Goal: Navigation & Orientation: Find specific page/section

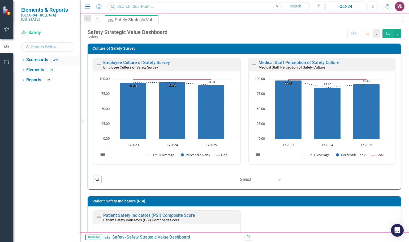
click at [26, 57] on link "Scorecards" at bounding box center [37, 60] width 22 height 6
click at [24, 59] on icon "Dropdown" at bounding box center [23, 60] width 4 height 3
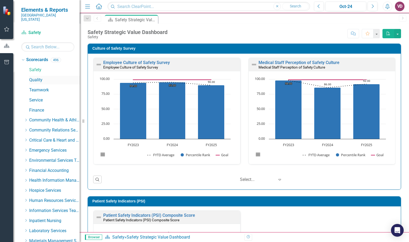
click at [42, 77] on link "Quality" at bounding box center [54, 80] width 50 height 6
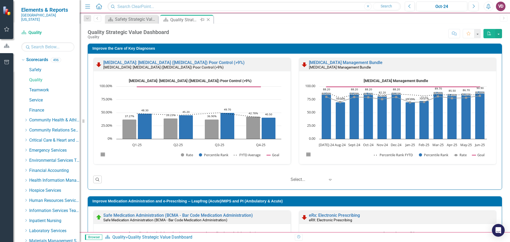
click at [188, 19] on div "Quality Strategic Value Dashboard" at bounding box center [184, 19] width 28 height 7
click at [185, 19] on div "Quality Strategic Value Dashboard" at bounding box center [184, 19] width 28 height 7
click at [130, 18] on div "Safety Strategic Value Dashboard" at bounding box center [132, 19] width 35 height 7
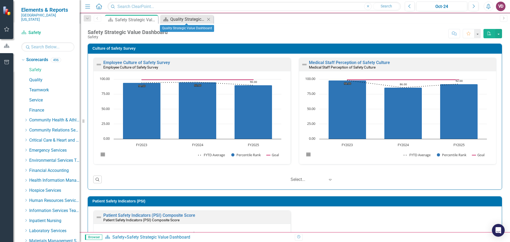
click at [193, 19] on div "Quality Strategic Value Dashboard" at bounding box center [187, 19] width 35 height 7
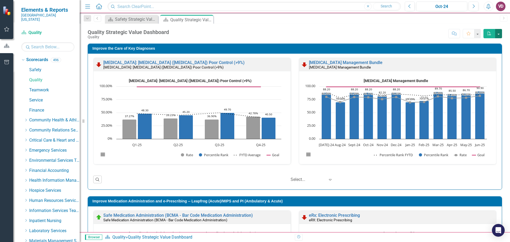
click at [409, 35] on button "button" at bounding box center [498, 33] width 7 height 9
click at [333, 23] on div "Dropdown Search Scorecard Safety Strategic Value Dashboard Close Scorecard Qual…" at bounding box center [295, 18] width 430 height 11
click at [409, 34] on icon "Favorite" at bounding box center [468, 34] width 5 height 4
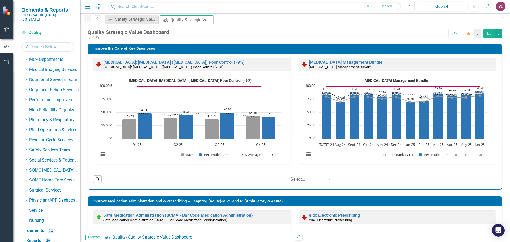
click at [87, 19] on icon "Dropdown" at bounding box center [87, 19] width 5 height 4
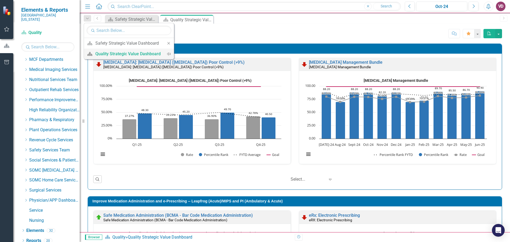
click at [120, 53] on div "Quality Strategic Value Dashboard" at bounding box center [127, 53] width 65 height 7
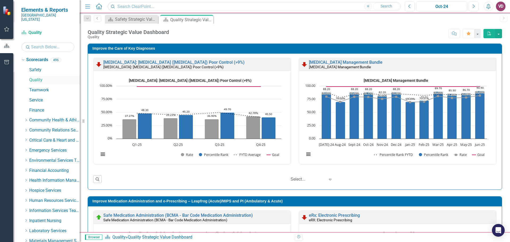
click at [38, 77] on link "Quality" at bounding box center [54, 80] width 50 height 6
click at [39, 88] on link "Teamwork" at bounding box center [54, 90] width 50 height 6
click at [39, 87] on link "Teamwork" at bounding box center [54, 90] width 50 height 6
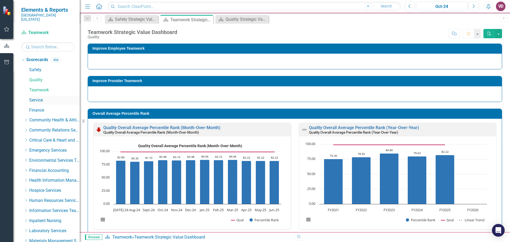
click at [40, 97] on link "Service" at bounding box center [54, 100] width 50 height 6
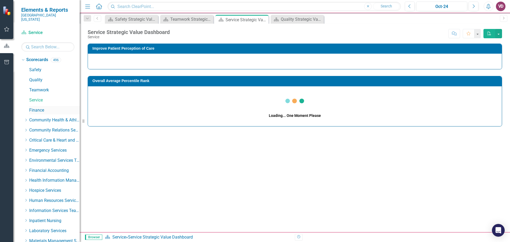
click at [40, 107] on link "Finance" at bounding box center [54, 110] width 50 height 6
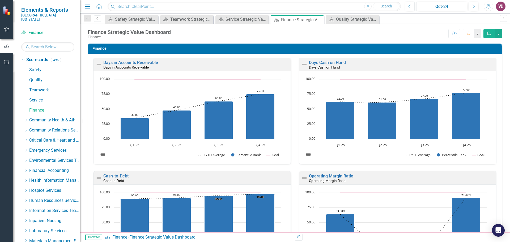
click at [7, 13] on img at bounding box center [7, 10] width 9 height 9
click at [88, 7] on icon "Menu" at bounding box center [87, 6] width 7 height 6
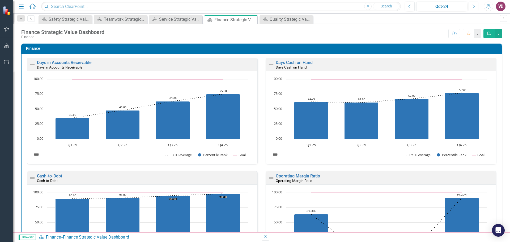
click at [409, 4] on icon "Next" at bounding box center [473, 6] width 3 height 5
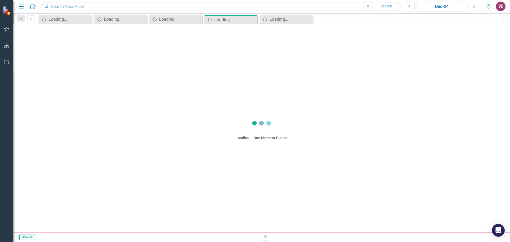
click at [409, 4] on icon "Next" at bounding box center [473, 6] width 3 height 5
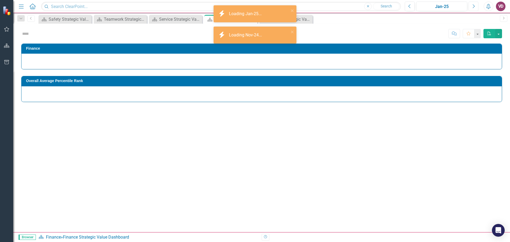
click at [409, 4] on icon "Next" at bounding box center [473, 6] width 3 height 5
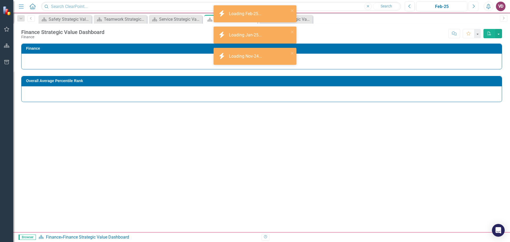
click at [409, 4] on icon "Next" at bounding box center [473, 6] width 3 height 5
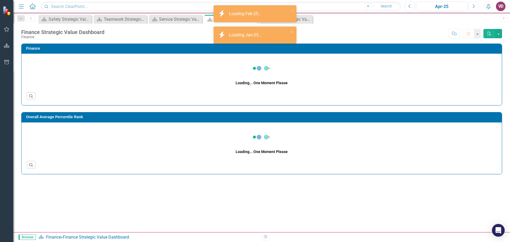
click at [409, 4] on icon "Next" at bounding box center [473, 6] width 3 height 5
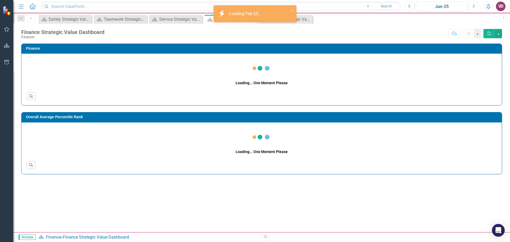
click at [409, 4] on icon "Next" at bounding box center [473, 6] width 3 height 5
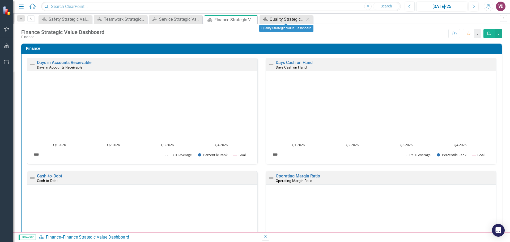
click at [278, 19] on div "Quality Strategic Value Dashboard" at bounding box center [287, 19] width 35 height 7
